Goal: Task Accomplishment & Management: Use online tool/utility

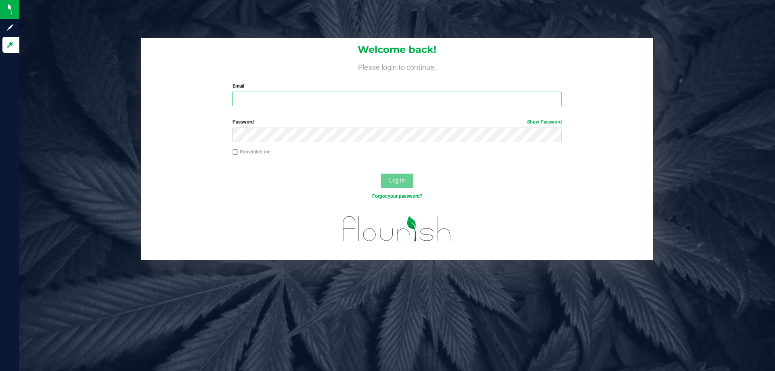
click at [259, 100] on input "Email" at bounding box center [397, 99] width 329 height 15
type input "[EMAIL_ADDRESS][DOMAIN_NAME]"
click at [381, 174] on button "Log In" at bounding box center [397, 181] width 32 height 15
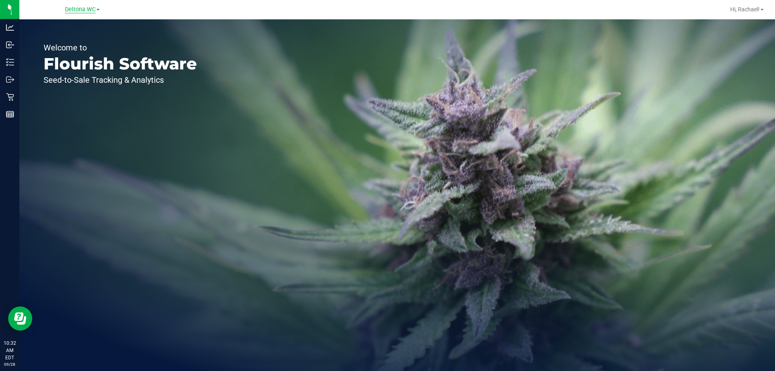
click at [87, 8] on span "Deltona WC" at bounding box center [80, 9] width 31 height 7
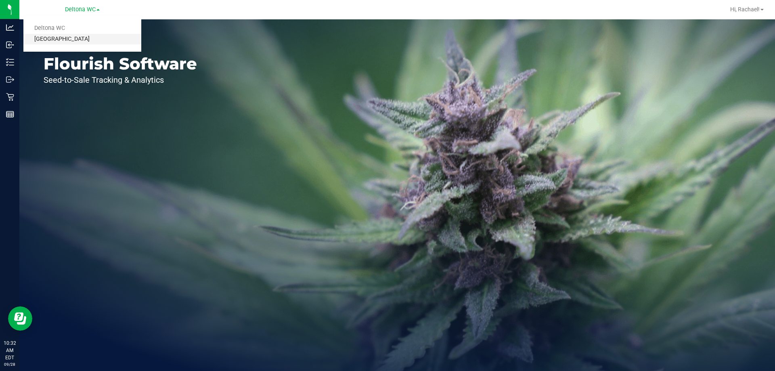
click at [63, 39] on link "[GEOGRAPHIC_DATA]" at bounding box center [82, 39] width 118 height 11
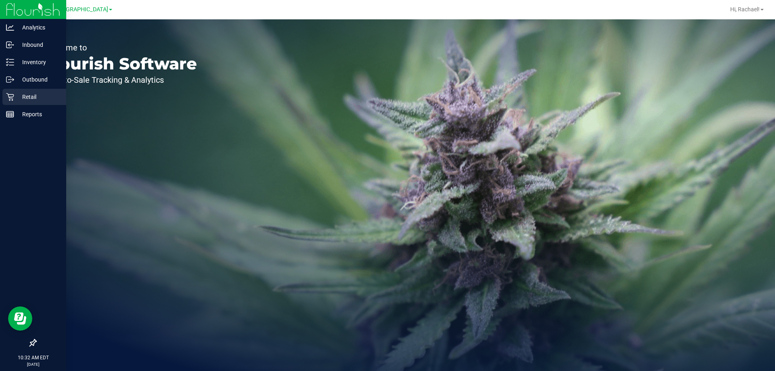
click at [26, 94] on p "Retail" at bounding box center [38, 97] width 48 height 10
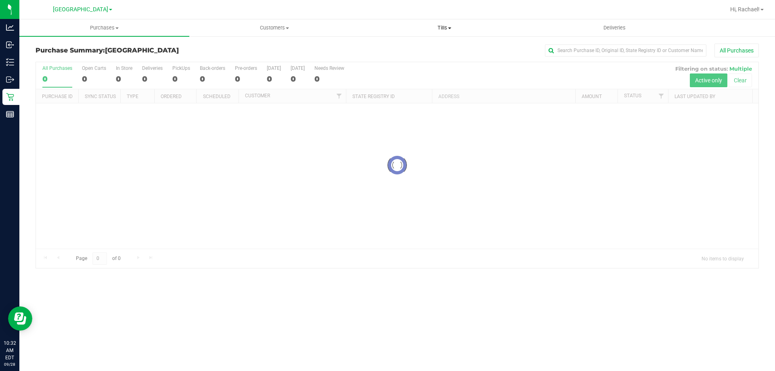
click at [444, 28] on span "Tills" at bounding box center [444, 27] width 169 height 7
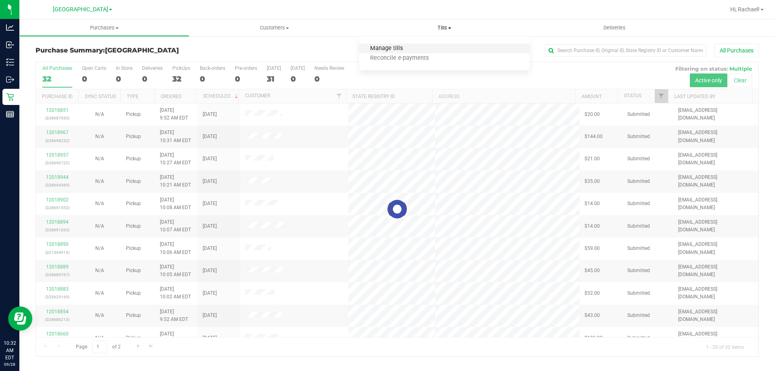
click at [396, 47] on span "Manage tills" at bounding box center [386, 48] width 55 height 7
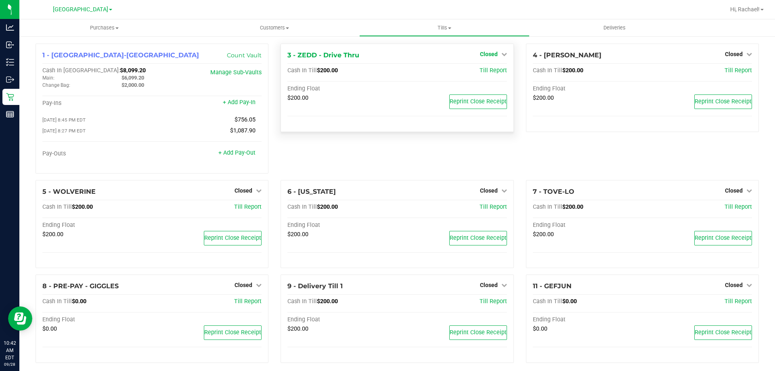
click at [486, 54] on span "Closed" at bounding box center [489, 54] width 18 height 6
click at [480, 73] on link "Open Till" at bounding box center [488, 71] width 21 height 6
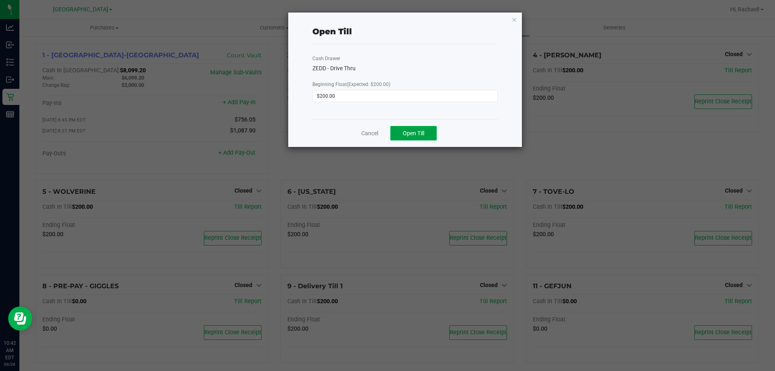
click at [412, 128] on button "Open Till" at bounding box center [413, 133] width 46 height 15
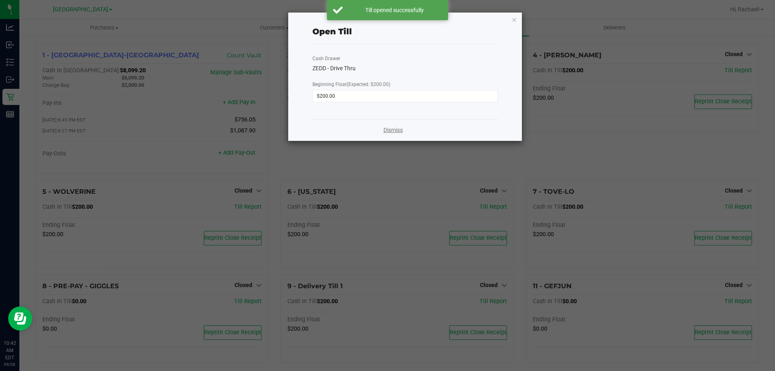
click at [390, 128] on link "Dismiss" at bounding box center [393, 130] width 19 height 8
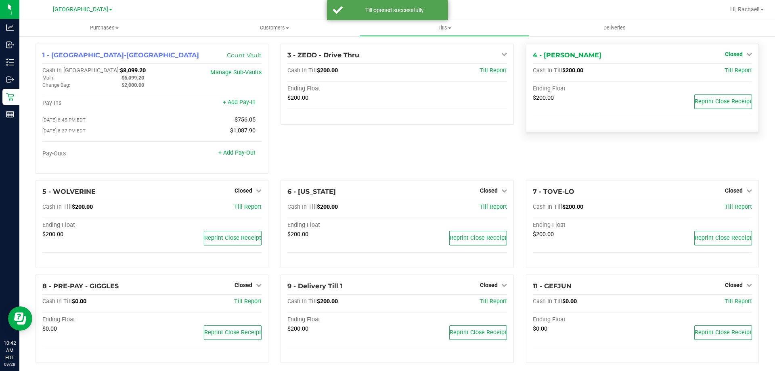
click at [730, 54] on span "Closed" at bounding box center [734, 54] width 18 height 6
click at [724, 71] on link "Open Till" at bounding box center [733, 71] width 21 height 6
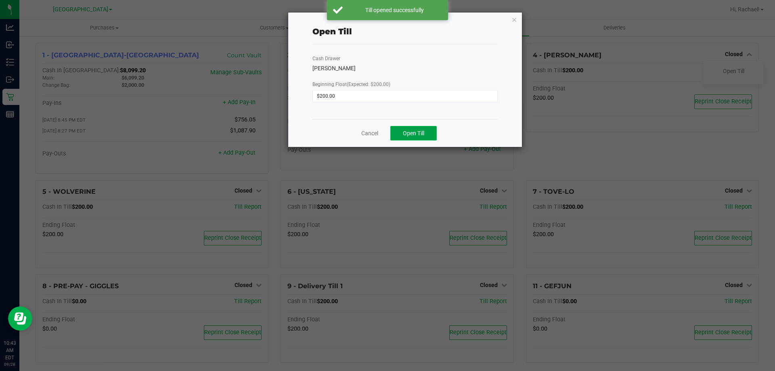
click at [401, 127] on button "Open Till" at bounding box center [413, 133] width 46 height 15
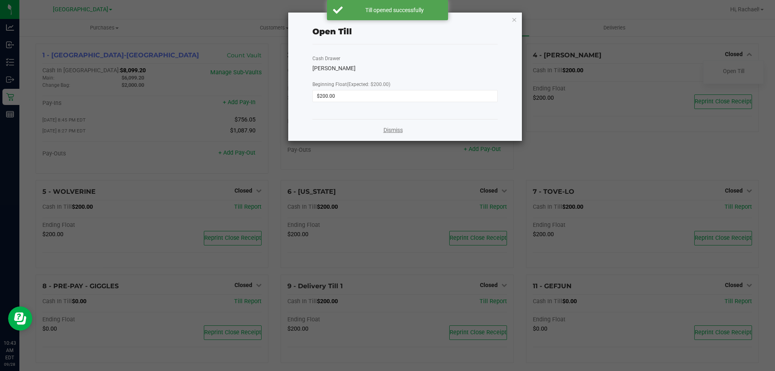
click at [390, 127] on link "Dismiss" at bounding box center [393, 130] width 19 height 8
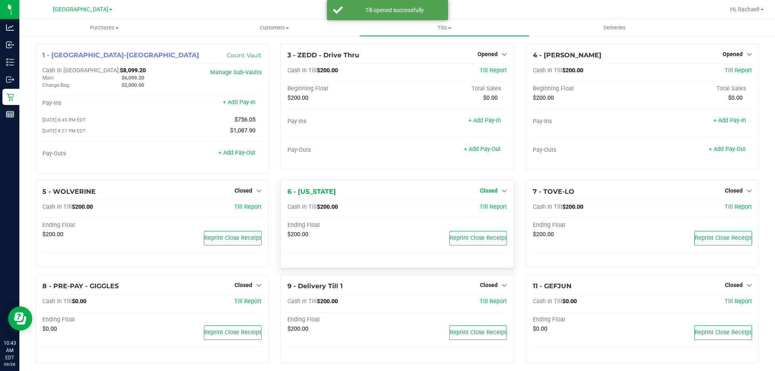
click at [480, 191] on span "Closed" at bounding box center [489, 190] width 18 height 6
click at [474, 207] on div "Open Till" at bounding box center [489, 207] width 60 height 10
click at [478, 208] on link "Open Till" at bounding box center [488, 207] width 21 height 6
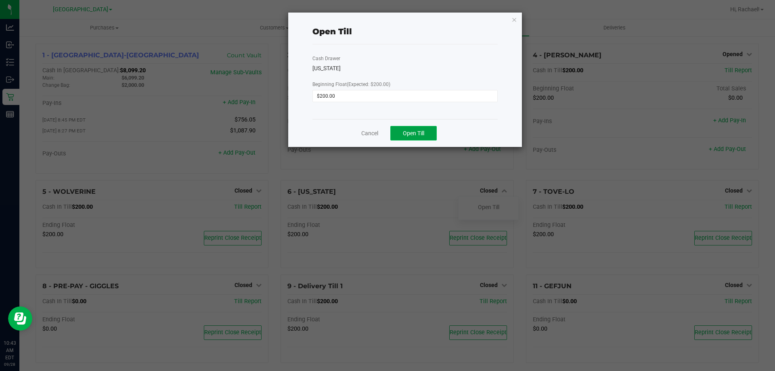
click at [424, 134] on span "Open Till" at bounding box center [413, 133] width 21 height 6
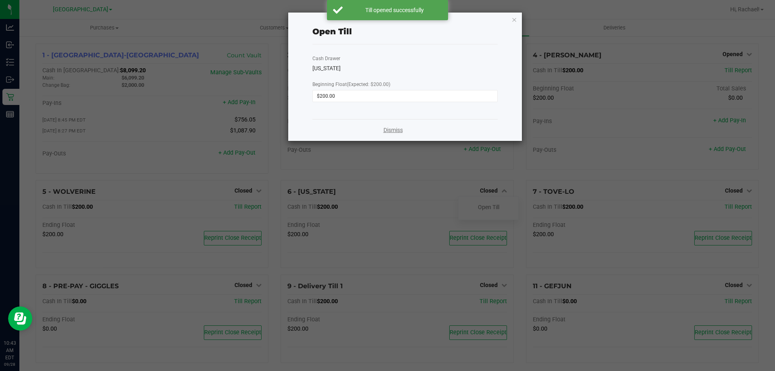
click at [396, 128] on link "Dismiss" at bounding box center [393, 130] width 19 height 8
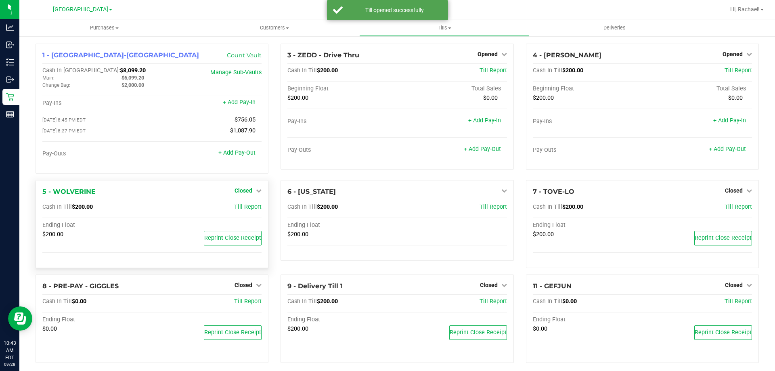
click at [249, 190] on span "Closed" at bounding box center [244, 190] width 18 height 6
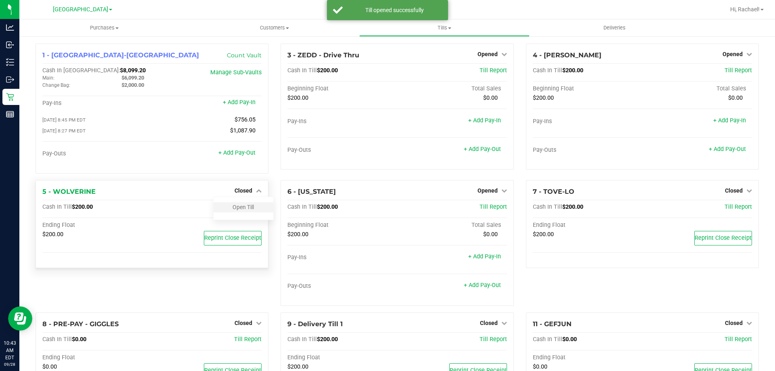
click at [239, 205] on div "Open Till" at bounding box center [244, 207] width 60 height 10
click at [250, 207] on link "Open Till" at bounding box center [243, 207] width 21 height 6
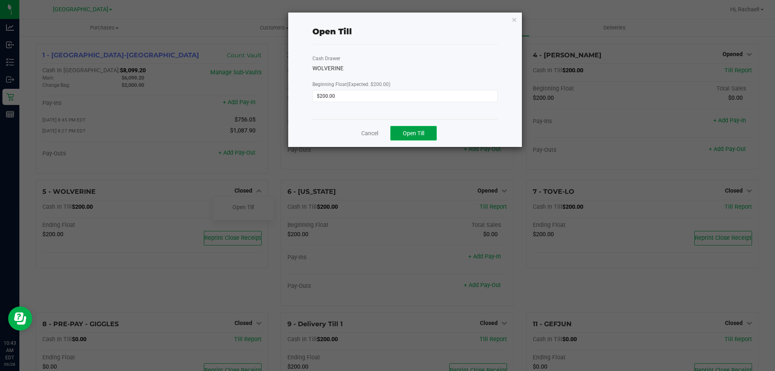
click at [401, 131] on button "Open Till" at bounding box center [413, 133] width 46 height 15
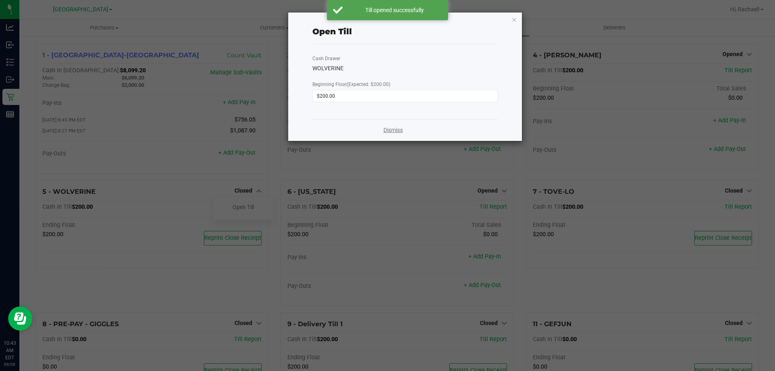
click at [388, 133] on link "Dismiss" at bounding box center [393, 130] width 19 height 8
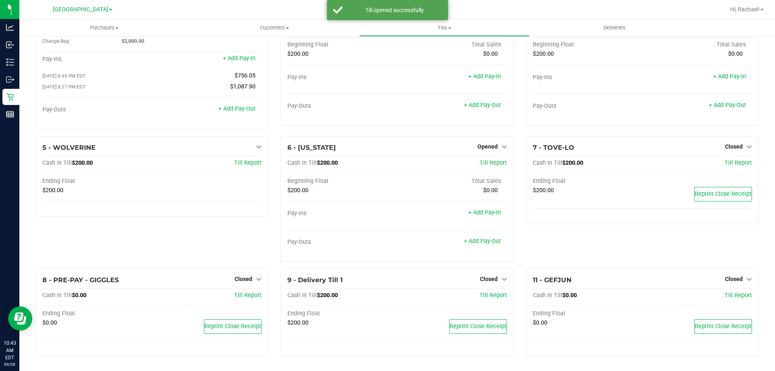
scroll to position [46, 0]
click at [244, 278] on span "Closed" at bounding box center [244, 279] width 18 height 6
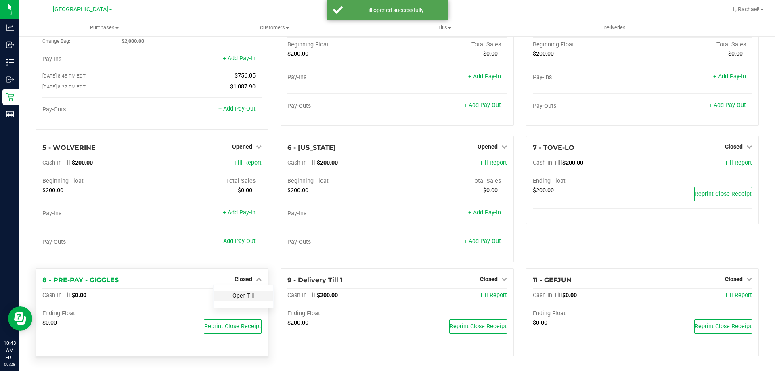
click at [242, 295] on link "Open Till" at bounding box center [243, 295] width 21 height 6
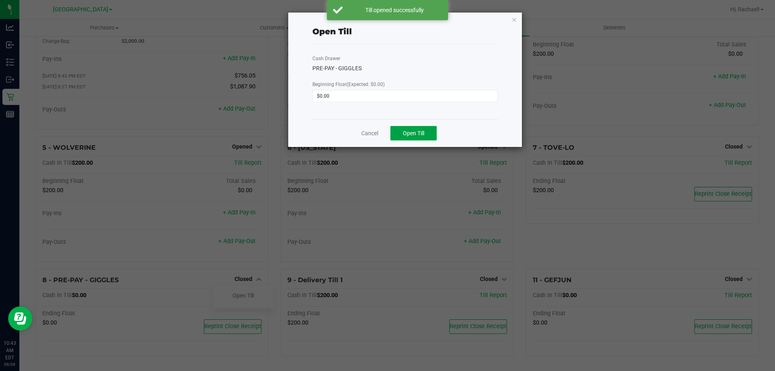
click at [411, 134] on span "Open Till" at bounding box center [413, 133] width 21 height 6
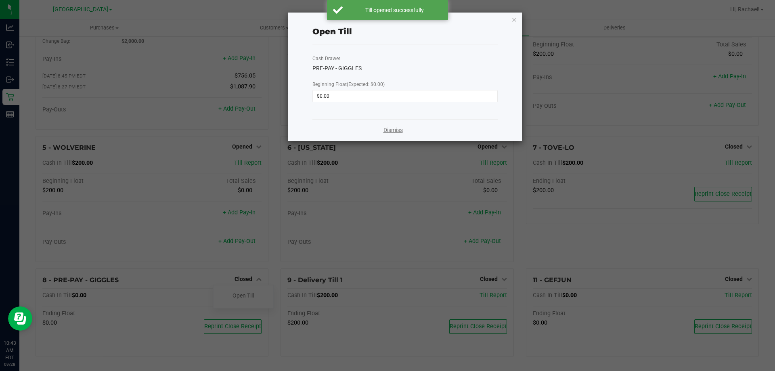
click at [389, 132] on link "Dismiss" at bounding box center [393, 130] width 19 height 8
